Goal: Information Seeking & Learning: Find specific fact

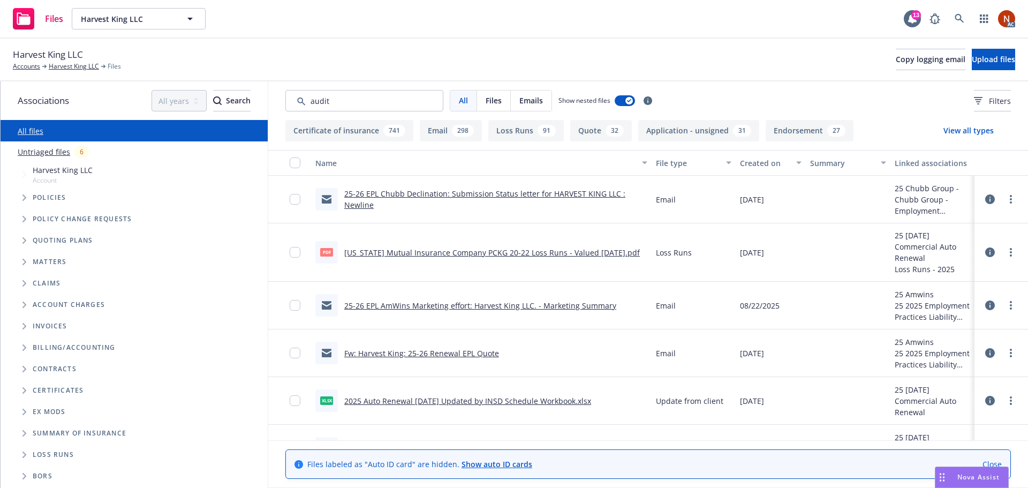
type input "audit"
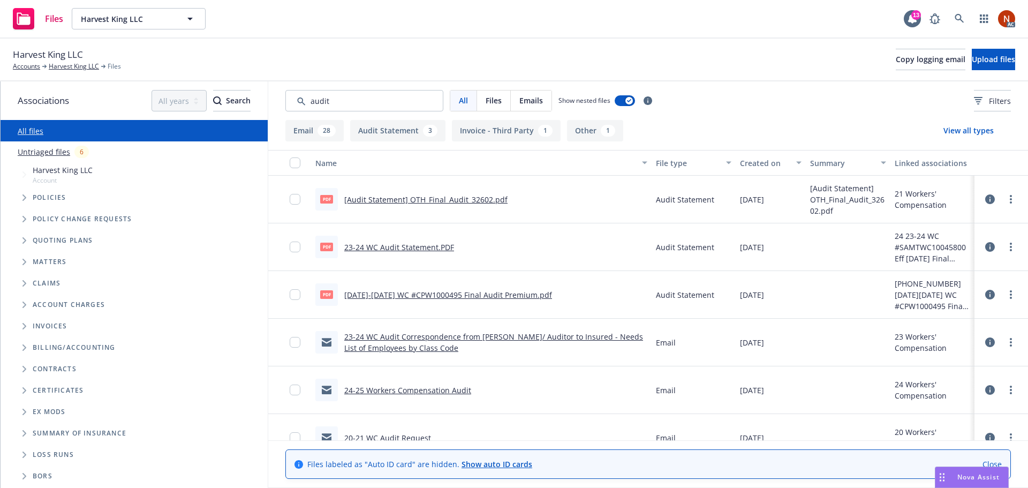
click at [747, 160] on div "Created on" at bounding box center [765, 162] width 50 height 11
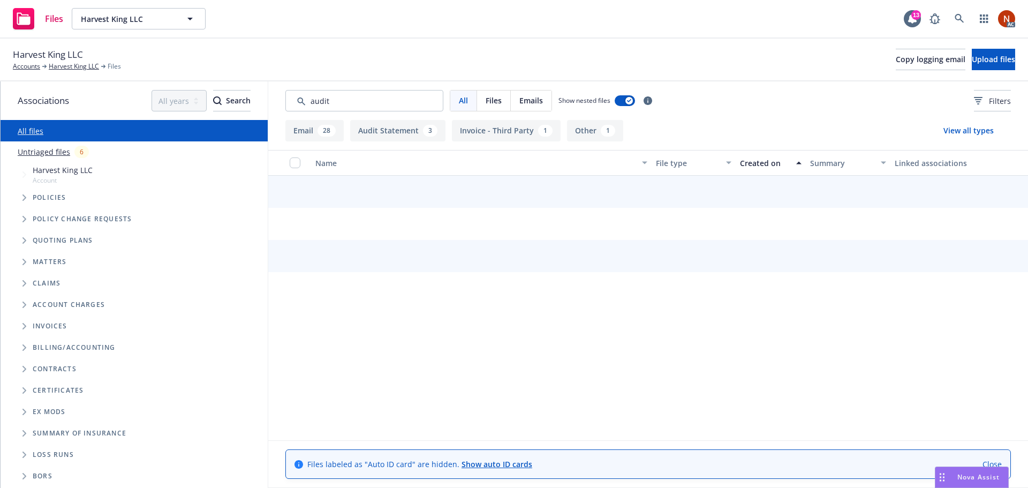
click at [762, 159] on div "Created on" at bounding box center [765, 162] width 50 height 11
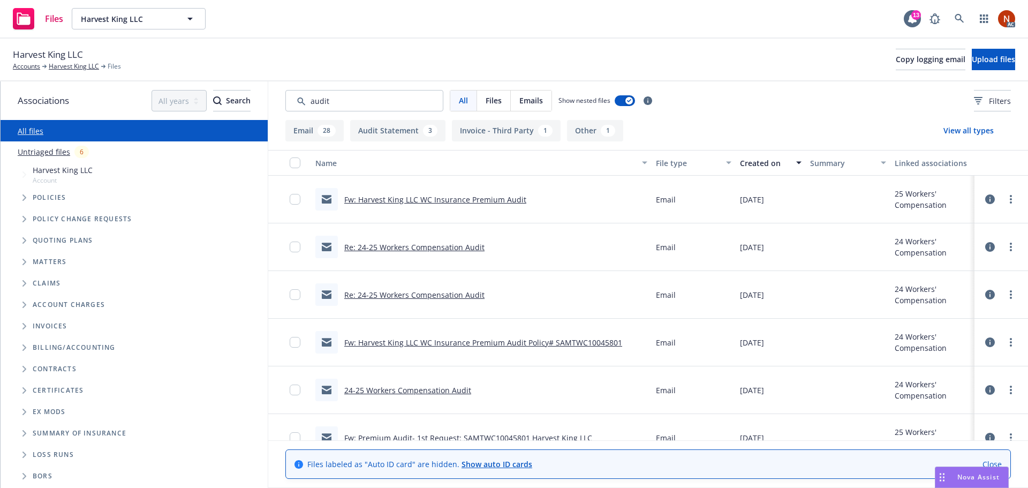
click at [467, 244] on link "Re: 24-25 Workers Compensation Audit" at bounding box center [414, 247] width 140 height 10
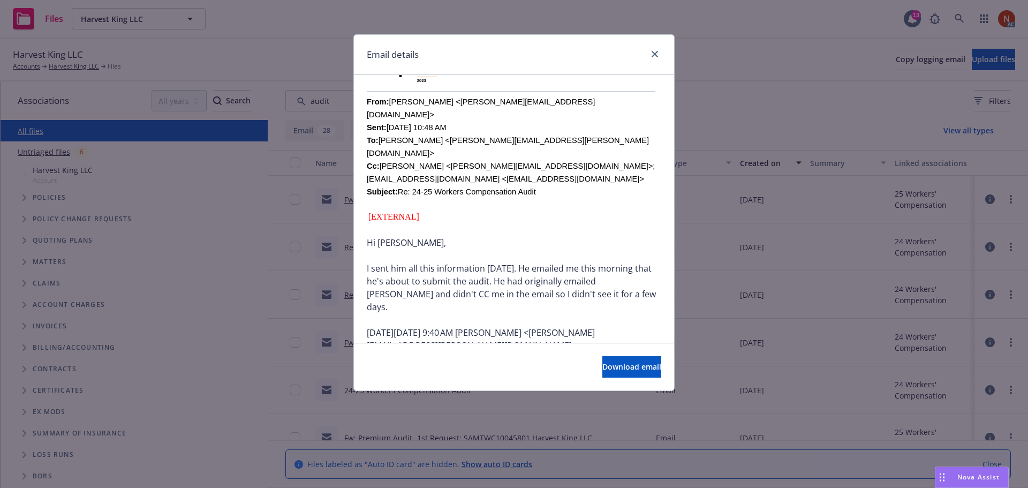
scroll to position [321, 0]
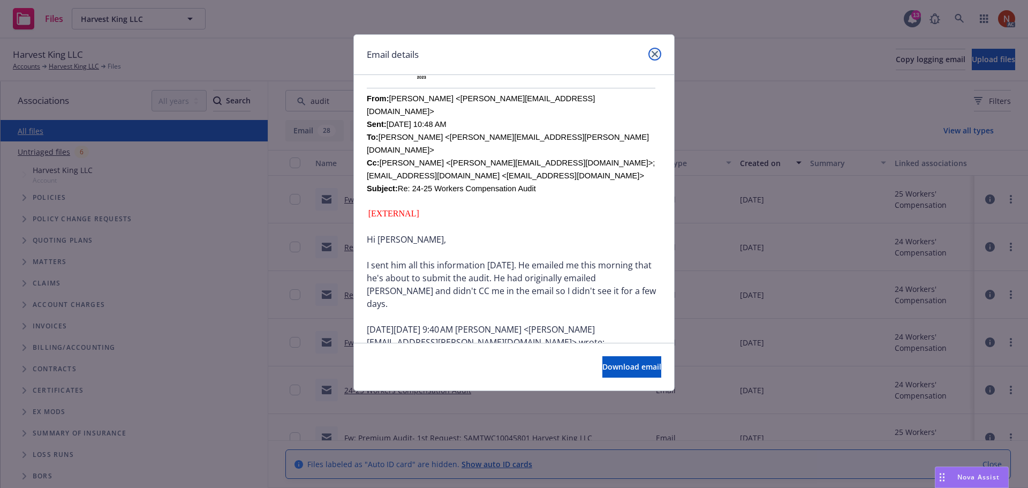
click at [655, 57] on icon "close" at bounding box center [655, 54] width 6 height 6
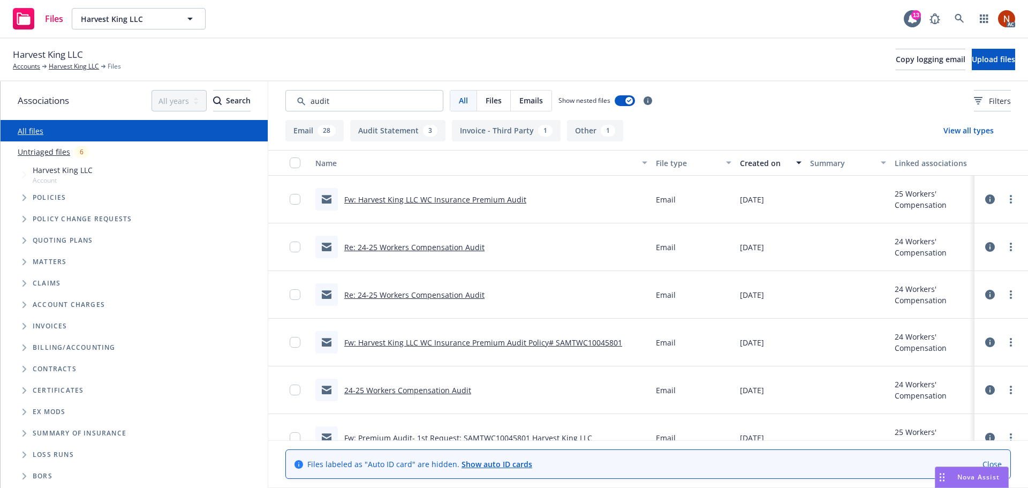
click at [449, 200] on link "Fw: Harvest King LLC WC Insurance Premium Audit" at bounding box center [435, 199] width 182 height 10
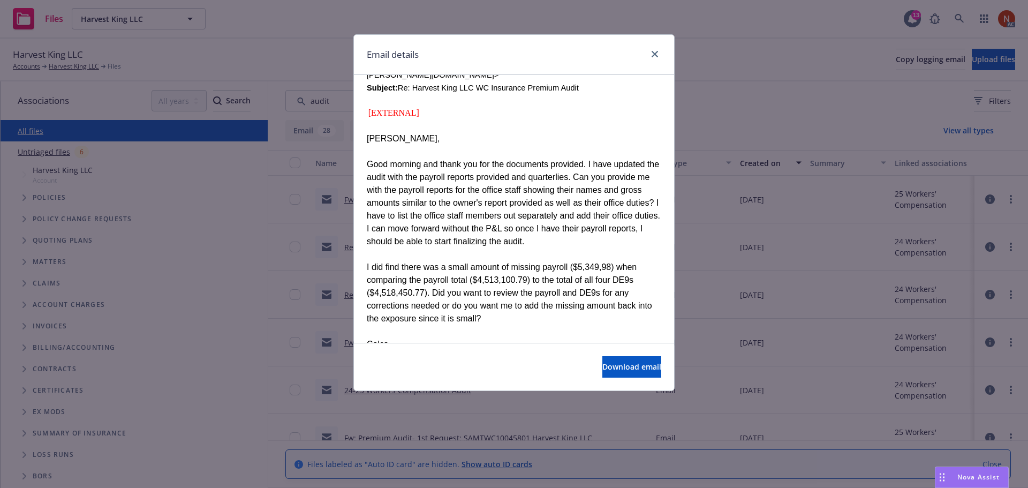
scroll to position [482, 0]
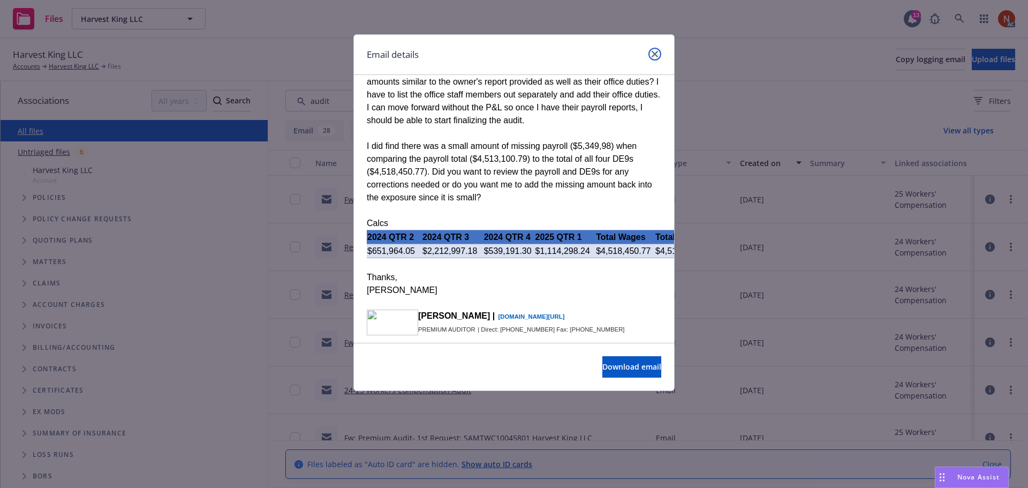
click at [653, 56] on icon "close" at bounding box center [655, 54] width 6 height 6
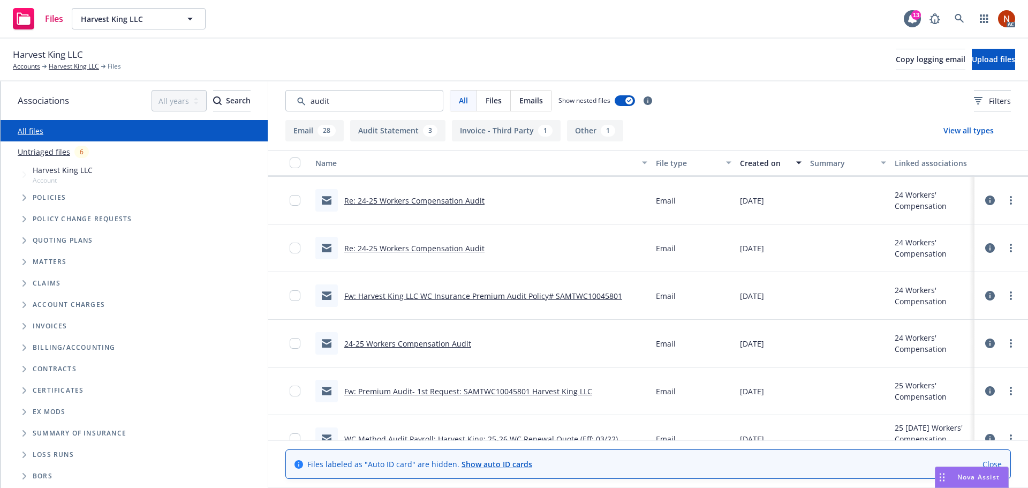
scroll to position [0, 0]
